Goal: Find specific page/section: Find specific page/section

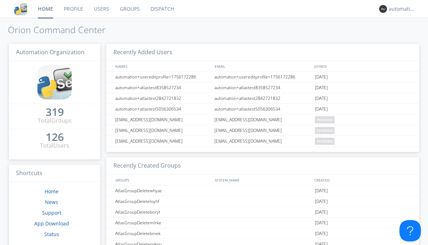
click at [162, 9] on link "Dispatch" at bounding box center [162, 9] width 34 height 18
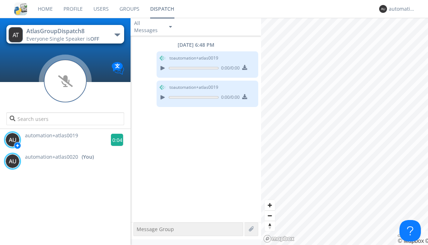
click at [114, 140] on g at bounding box center [117, 140] width 12 height 12
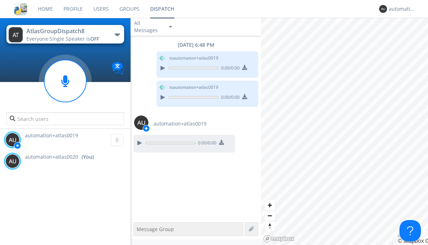
click at [154, 27] on div "All Messages" at bounding box center [149, 27] width 36 height 16
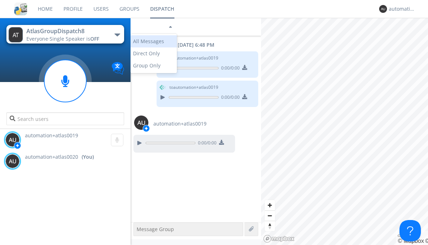
click at [154, 54] on div "Direct Only" at bounding box center [154, 53] width 46 height 12
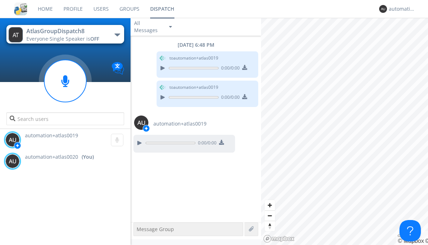
click at [154, 27] on div "All Messages" at bounding box center [149, 27] width 36 height 16
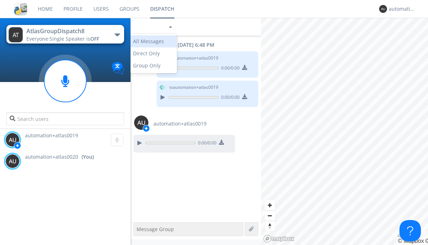
click at [154, 66] on div "Group Only" at bounding box center [154, 66] width 46 height 12
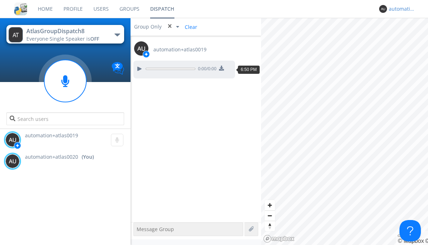
click at [400, 9] on div "automation+atlas0020" at bounding box center [402, 8] width 27 height 7
